Goal: Task Accomplishment & Management: Complete application form

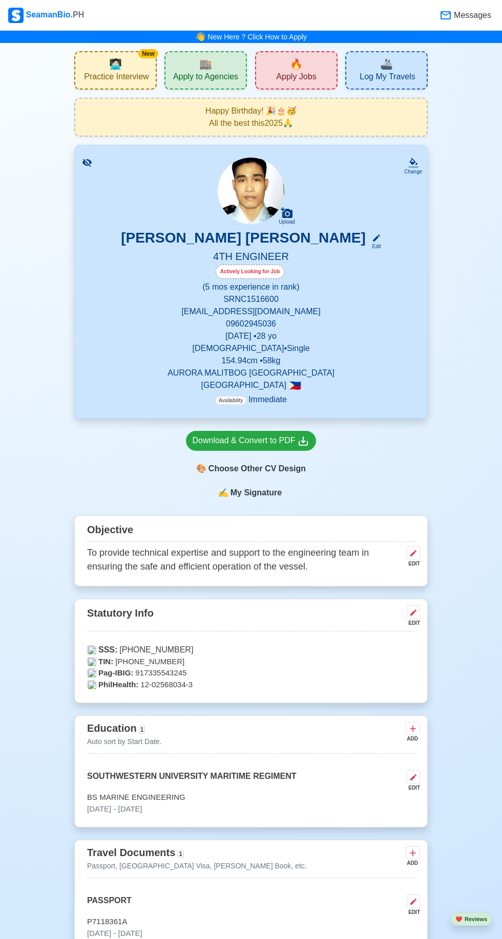
click at [296, 63] on span "🔥" at bounding box center [296, 63] width 13 height 15
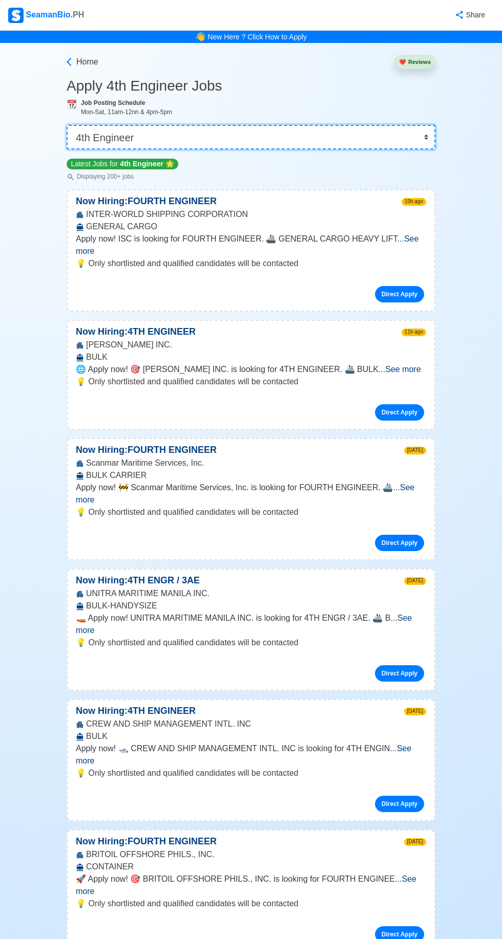
click at [429, 134] on select "👉 Select Rank or Position Master Chief Officer 2nd Officer 3rd Officer Junior O…" at bounding box center [251, 137] width 369 height 25
select select "Junior Engineer"
click at [67, 125] on select "👉 Select Rank or Position Master Chief Officer 2nd Officer 3rd Officer Junior O…" at bounding box center [251, 137] width 369 height 25
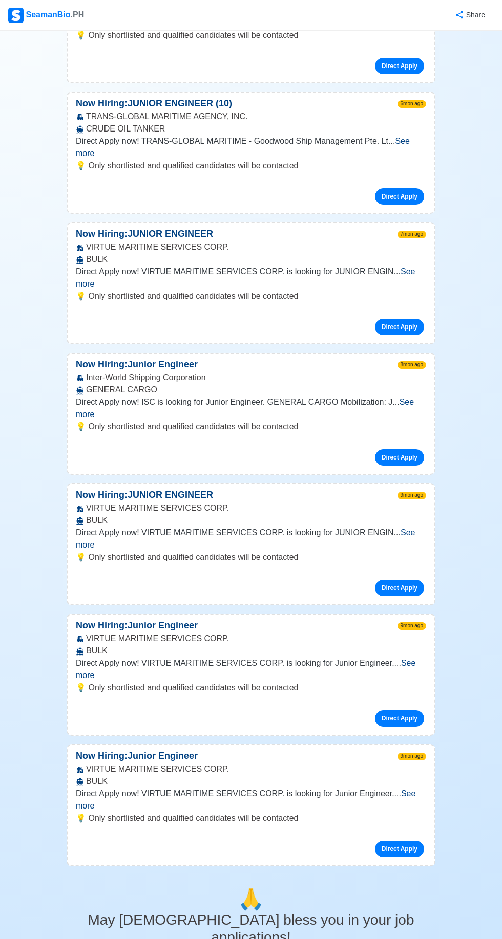
scroll to position [1273, 0]
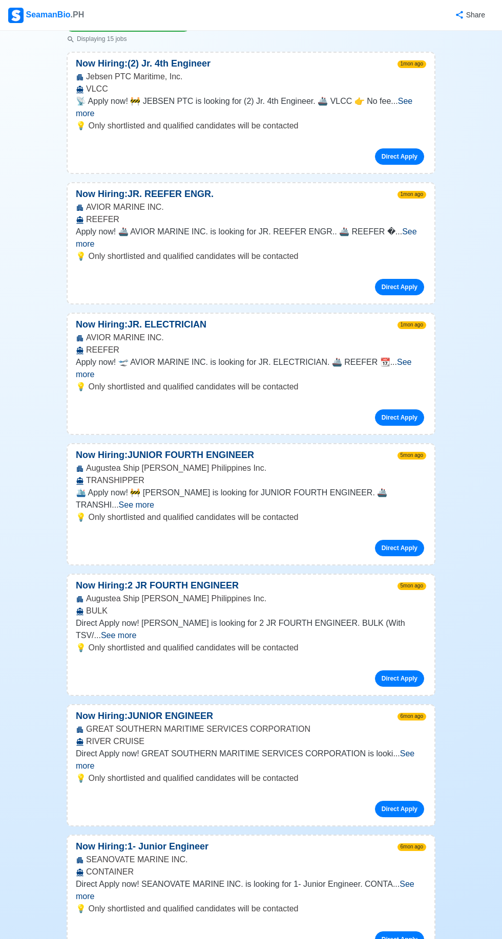
scroll to position [138, 0]
click at [406, 749] on span "See more" at bounding box center [245, 759] width 338 height 21
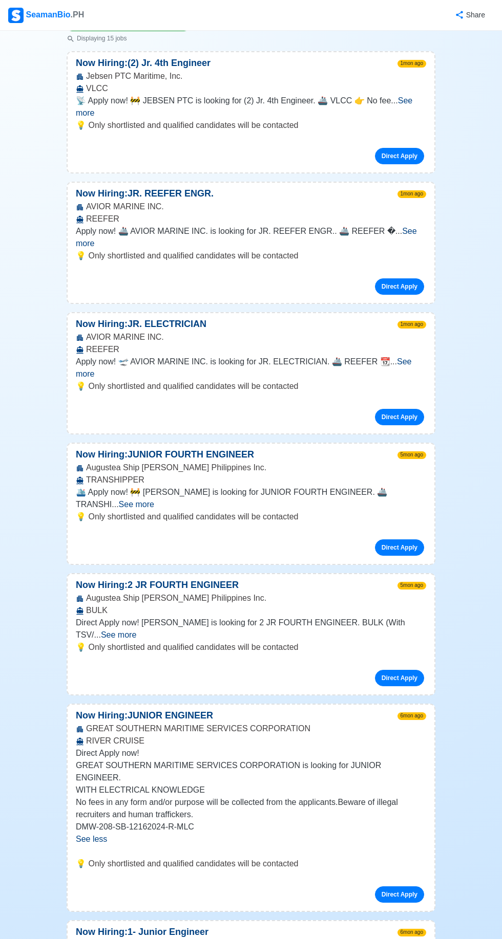
click at [410, 887] on link "Direct Apply" at bounding box center [399, 895] width 49 height 16
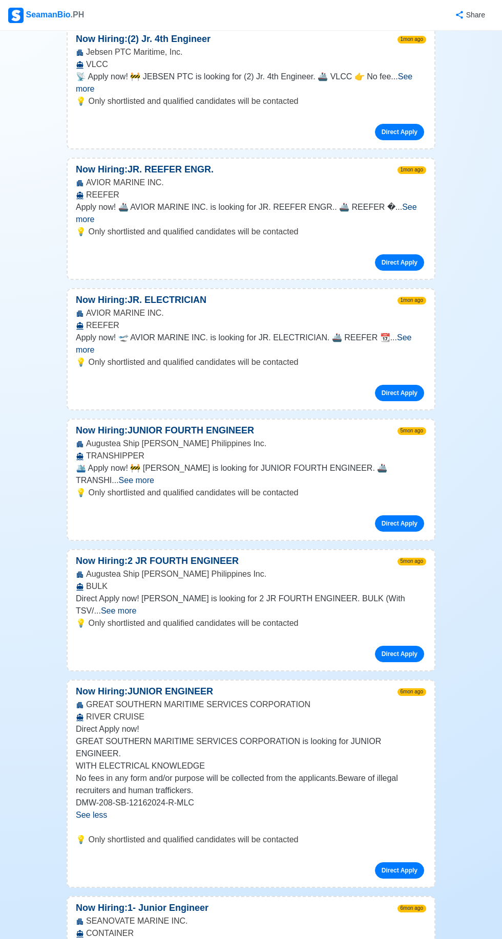
scroll to position [209, 0]
